Goal: Task Accomplishment & Management: Use online tool/utility

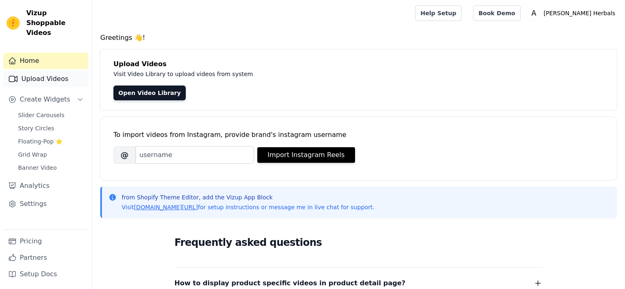
click at [56, 72] on link "Upload Videos" at bounding box center [45, 79] width 85 height 16
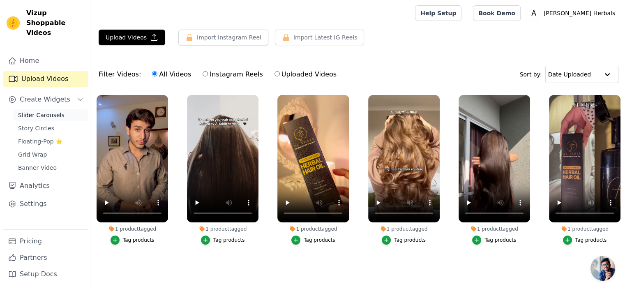
click at [38, 111] on span "Slider Carousels" at bounding box center [41, 115] width 46 height 8
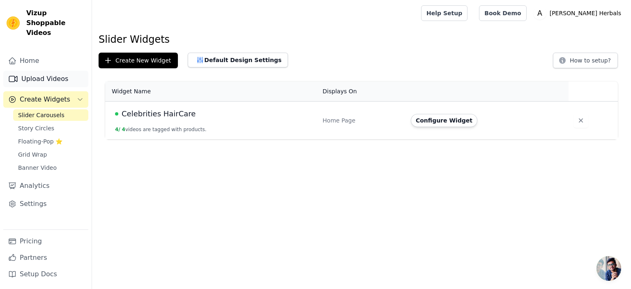
click at [47, 71] on link "Upload Videos" at bounding box center [45, 79] width 85 height 16
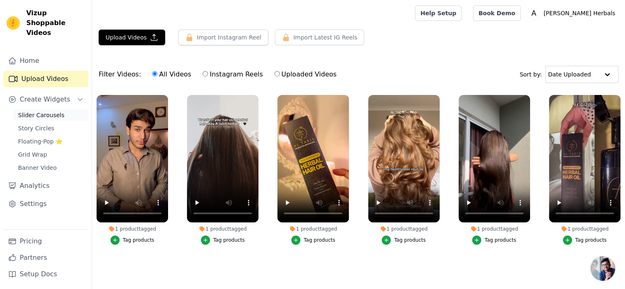
click at [55, 111] on span "Slider Carousels" at bounding box center [41, 115] width 46 height 8
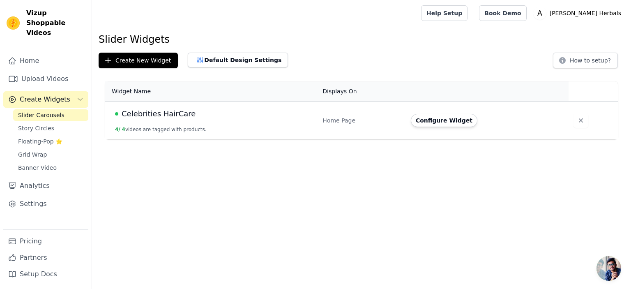
click at [176, 120] on td "Celebrities HairCare 4 / 4 videos are tagged with products." at bounding box center [211, 121] width 212 height 38
click at [137, 130] on button "4 / 4 videos are tagged with products." at bounding box center [161, 129] width 92 height 7
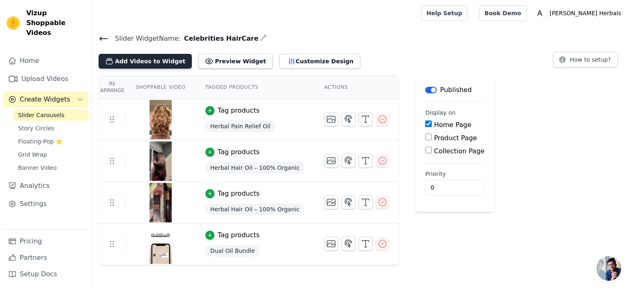
click at [155, 56] on button "Add Videos to Widget" at bounding box center [145, 61] width 93 height 15
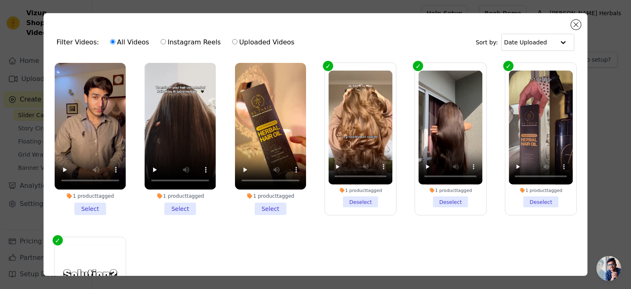
click at [260, 208] on li "1 product tagged Select" at bounding box center [270, 139] width 71 height 152
click at [0, 0] on input "1 product tagged Select" at bounding box center [0, 0] width 0 height 0
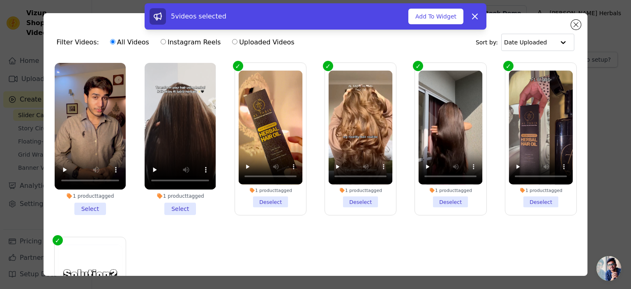
click at [175, 208] on li "1 product tagged Select" at bounding box center [180, 139] width 71 height 152
click at [0, 0] on input "1 product tagged Select" at bounding box center [0, 0] width 0 height 0
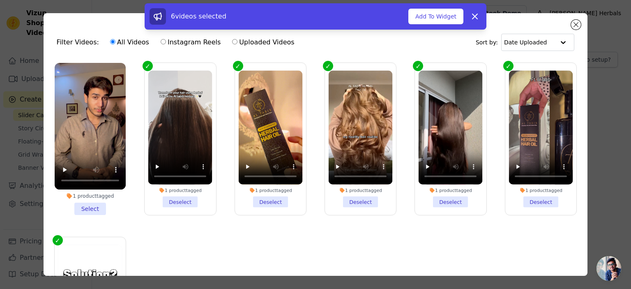
click at [78, 208] on li "1 product tagged Select" at bounding box center [90, 139] width 71 height 152
click at [0, 0] on input "1 product tagged Select" at bounding box center [0, 0] width 0 height 0
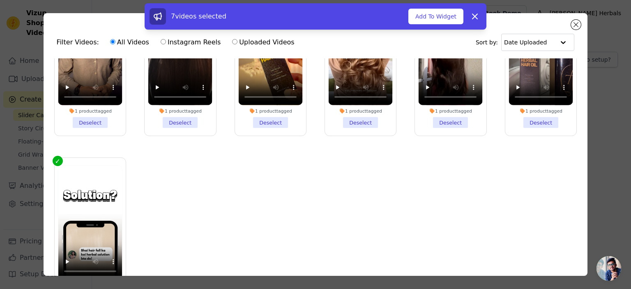
scroll to position [84, 0]
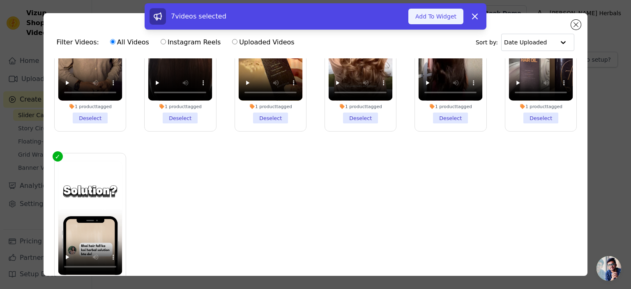
click at [428, 16] on button "Add To Widget" at bounding box center [435, 17] width 55 height 16
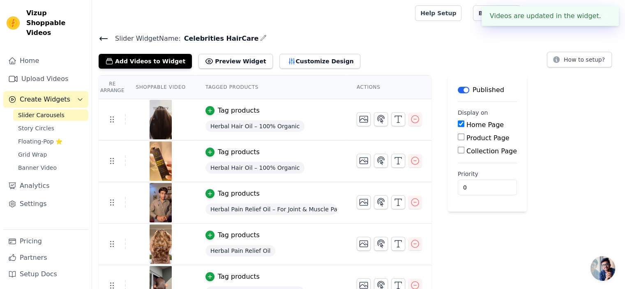
click at [102, 41] on icon at bounding box center [104, 39] width 10 height 10
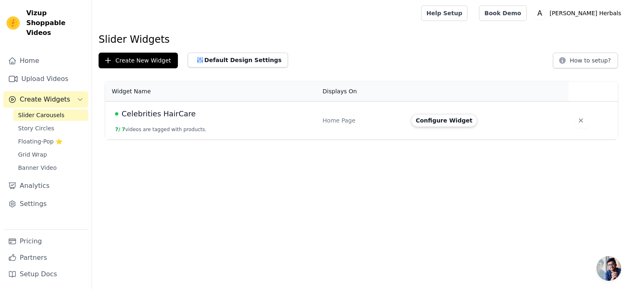
click at [124, 38] on h1 "Slider Widgets" at bounding box center [362, 39] width 526 height 13
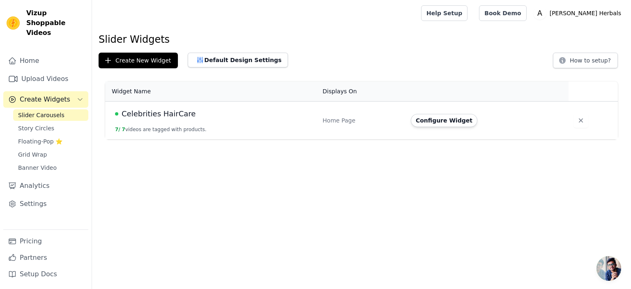
click at [104, 36] on h1 "Slider Widgets" at bounding box center [362, 39] width 526 height 13
click at [129, 37] on h1 "Slider Widgets" at bounding box center [362, 39] width 526 height 13
click at [124, 42] on h1 "Slider Widgets" at bounding box center [362, 39] width 526 height 13
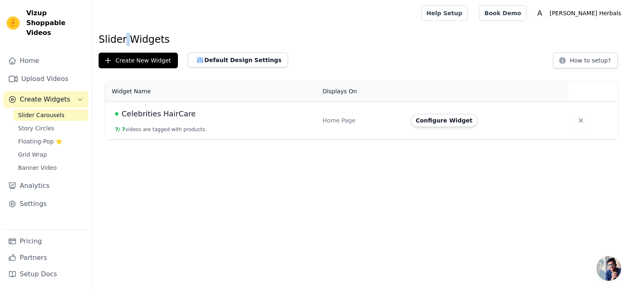
click at [124, 42] on h1 "Slider Widgets" at bounding box center [362, 39] width 526 height 13
click at [170, 70] on div "Slider Widgets Create New Widget Default Design Settings How to setup? Widget N…" at bounding box center [361, 88] width 539 height 110
click at [130, 92] on th "Widget Name" at bounding box center [211, 91] width 212 height 20
click at [344, 92] on th "Displays On" at bounding box center [362, 91] width 88 height 20
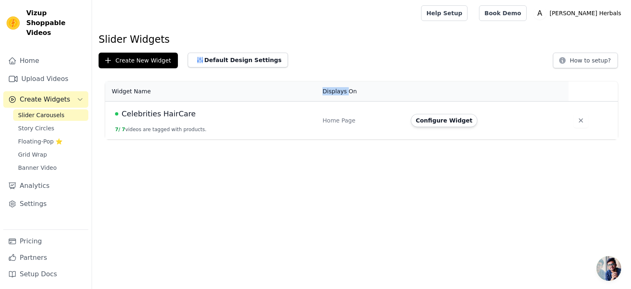
click at [344, 92] on th "Displays On" at bounding box center [362, 91] width 88 height 20
click at [346, 93] on th "Displays On" at bounding box center [362, 91] width 88 height 20
click at [345, 93] on th "Displays On" at bounding box center [362, 91] width 88 height 20
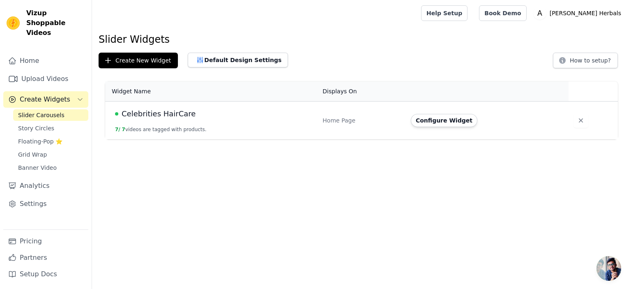
click at [373, 95] on th "Displays On" at bounding box center [362, 91] width 88 height 20
